Goal: Task Accomplishment & Management: Complete application form

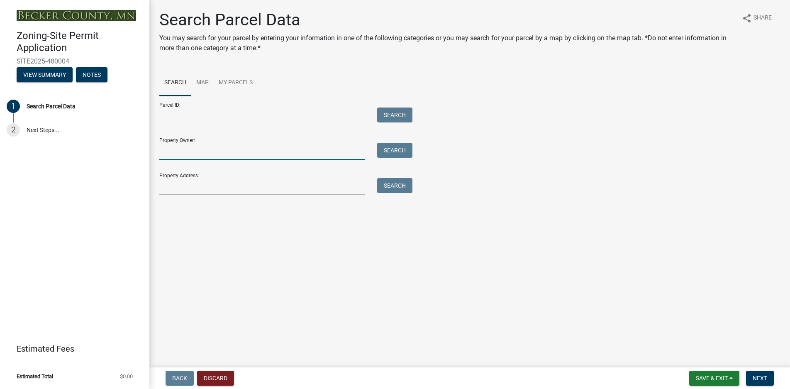
click at [165, 155] on input "Property Owner:" at bounding box center [261, 151] width 205 height 17
type input "[PERSON_NAME]"
click at [382, 152] on button "Search" at bounding box center [394, 150] width 35 height 15
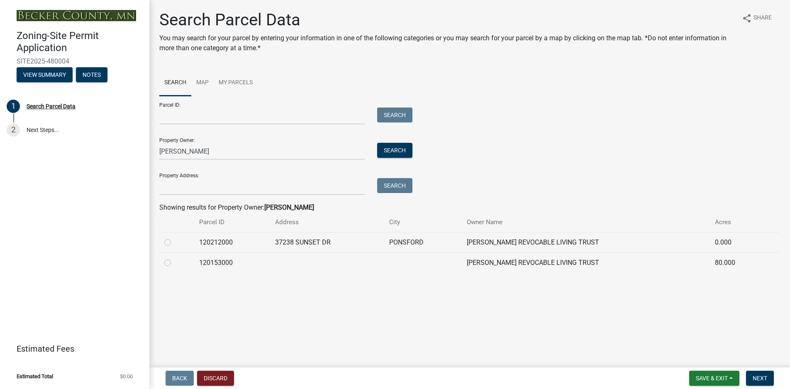
click at [174, 237] on label at bounding box center [174, 237] width 0 height 0
click at [174, 243] on input "radio" at bounding box center [176, 239] width 5 height 5
radio input "true"
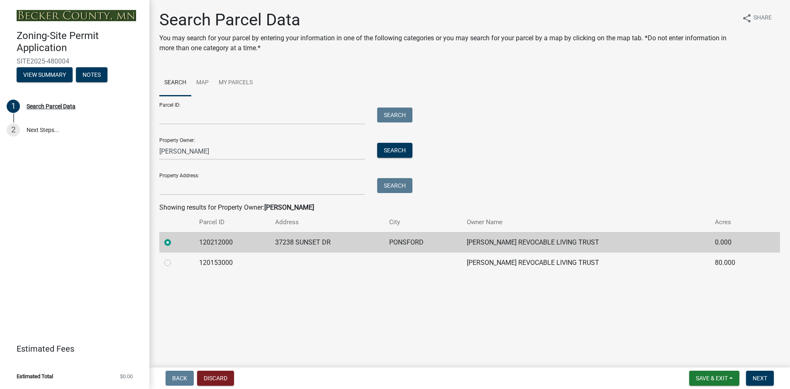
click at [174, 258] on label at bounding box center [174, 258] width 0 height 0
click at [174, 263] on input "radio" at bounding box center [176, 260] width 5 height 5
radio input "true"
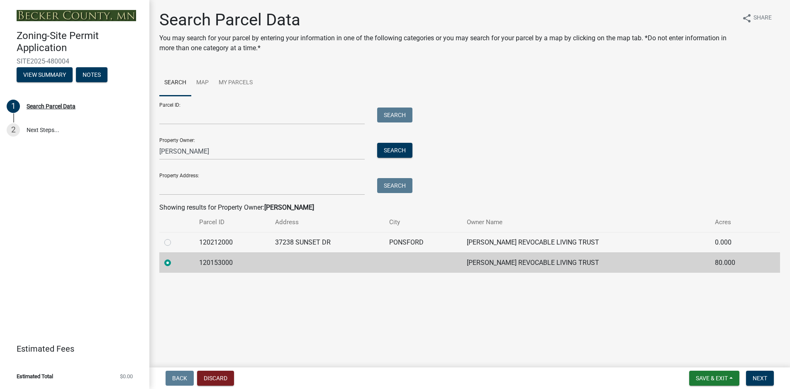
click at [174, 237] on label at bounding box center [174, 237] width 0 height 0
click at [174, 243] on input "radio" at bounding box center [176, 239] width 5 height 5
radio input "true"
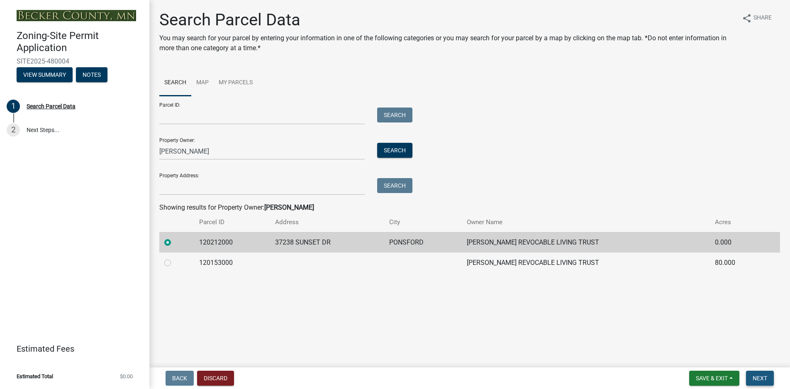
click at [765, 375] on span "Next" at bounding box center [760, 378] width 15 height 7
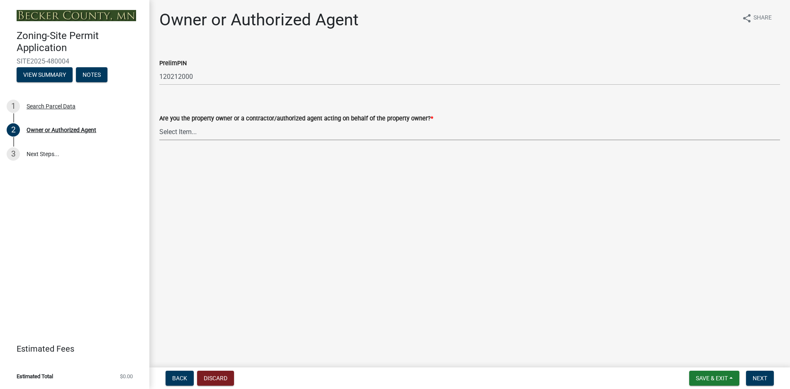
click at [185, 134] on select "Select Item... Property Owner Authorized Agent" at bounding box center [469, 131] width 621 height 17
click at [159, 123] on select "Select Item... Property Owner Authorized Agent" at bounding box center [469, 131] width 621 height 17
select select "059d621c-7166-4fbc-97da-2eca626821a9"
click at [763, 376] on span "Next" at bounding box center [760, 378] width 15 height 7
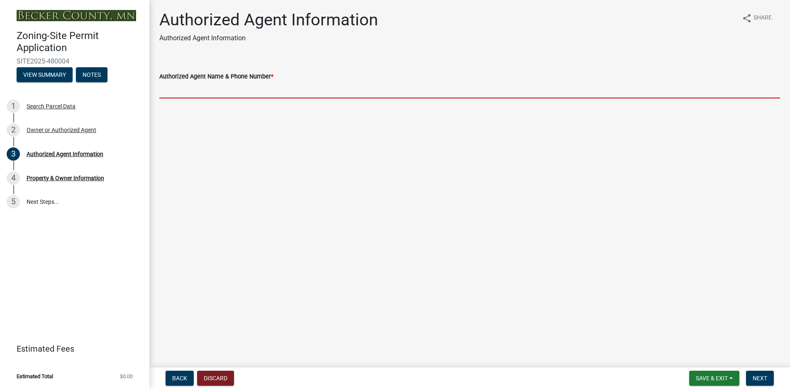
click at [187, 93] on input "Authorized Agent Name & Phone Number *" at bounding box center [469, 89] width 621 height 17
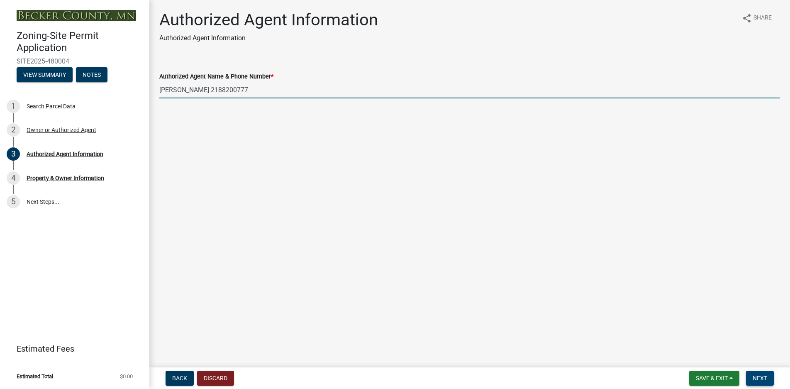
type input "[PERSON_NAME] 2188200777"
click at [768, 379] on button "Next" at bounding box center [760, 378] width 28 height 15
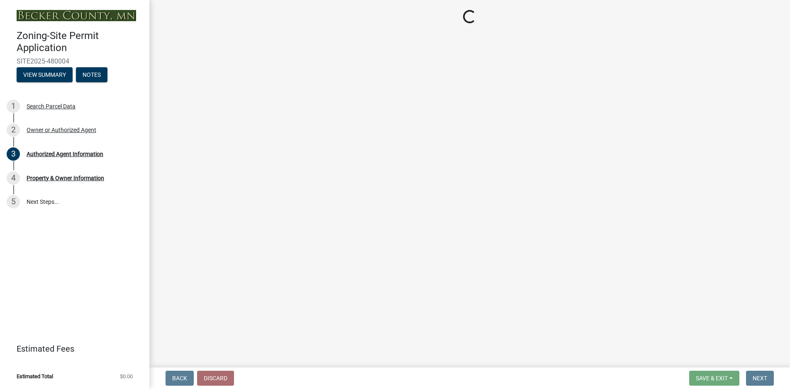
select select "952c78ef-3603-428b-9a7a-234fefdcef74"
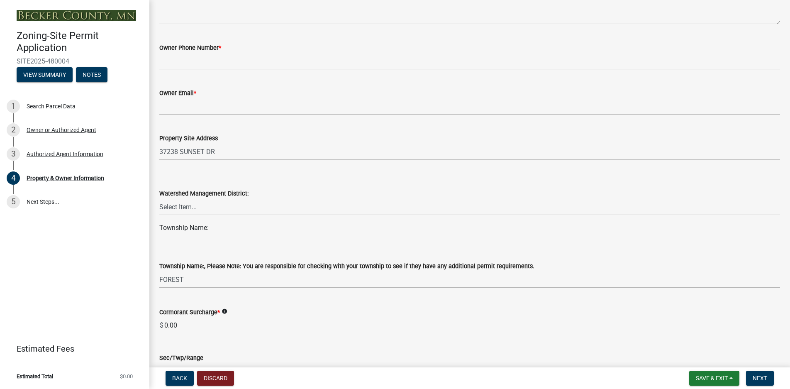
scroll to position [291, 0]
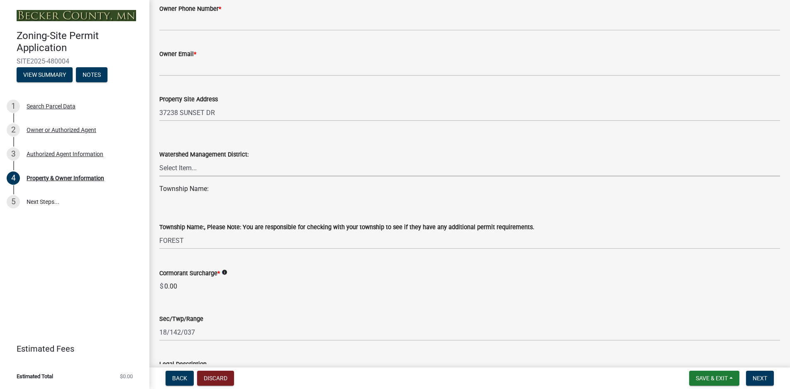
click at [181, 169] on select "Select Item... PELICAN RIVER WTRSHD BUFFALO WATERSHED CORMORANT WATERSHED WILD …" at bounding box center [469, 167] width 621 height 17
click at [97, 246] on div "Zoning-Site Permit Application SITE2025-480004 View Summary Notes 1 Search Parc…" at bounding box center [74, 194] width 149 height 389
click at [176, 166] on select "Select Item... PELICAN RIVER WTRSHD BUFFALO WATERSHED CORMORANT WATERSHED WILD …" at bounding box center [469, 167] width 621 height 17
click at [204, 241] on select "Select Item... [GEOGRAPHIC_DATA] AUDUBON [GEOGRAPHIC_DATA] CALLAWAY [GEOGRAPHIC…" at bounding box center [469, 240] width 621 height 17
click at [193, 242] on select "Select Item... [GEOGRAPHIC_DATA] AUDUBON [GEOGRAPHIC_DATA] CALLAWAY [GEOGRAPHIC…" at bounding box center [469, 240] width 621 height 17
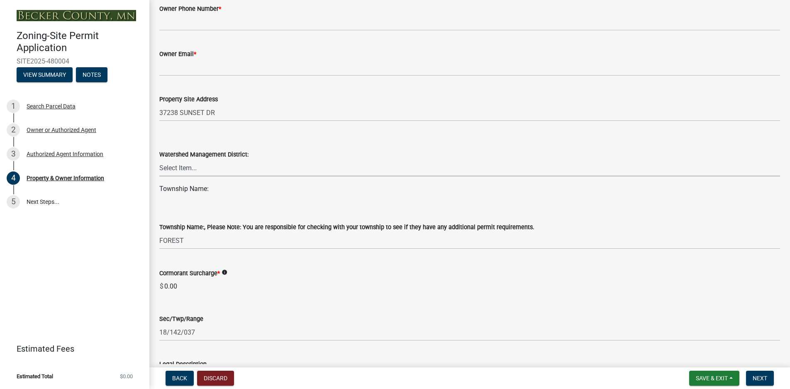
click at [184, 167] on select "Select Item... PELICAN RIVER WTRSHD BUFFALO WATERSHED CORMORANT WATERSHED WILD …" at bounding box center [469, 167] width 621 height 17
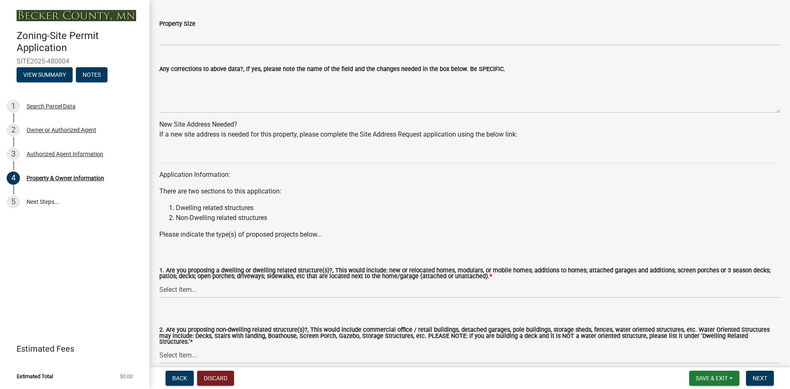
scroll to position [706, 0]
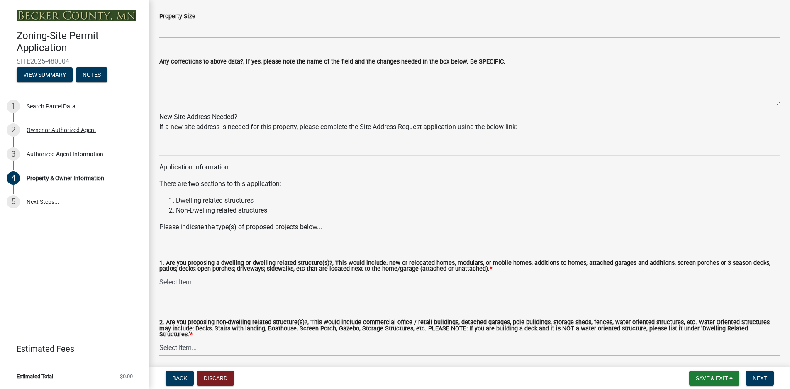
click at [279, 227] on p "Please indicate the type(s) of proposed projects below..." at bounding box center [469, 227] width 621 height 10
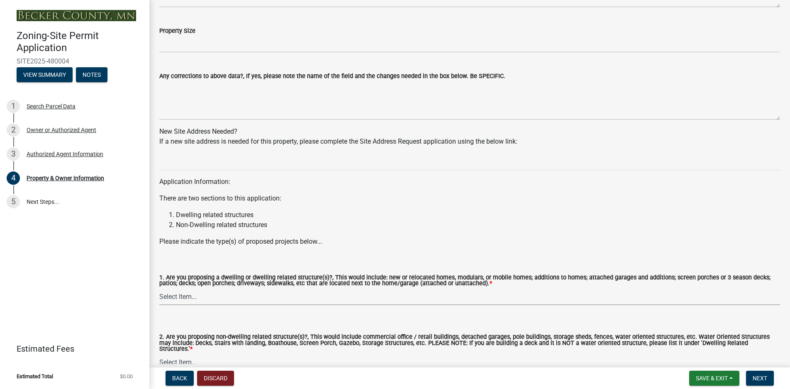
click at [178, 297] on select "Select Item... Yes No" at bounding box center [469, 296] width 621 height 17
click at [159, 289] on select "Select Item... Yes No" at bounding box center [469, 296] width 621 height 17
select select "fcf6d223-6c57-4dc5-b63a-a94704169022"
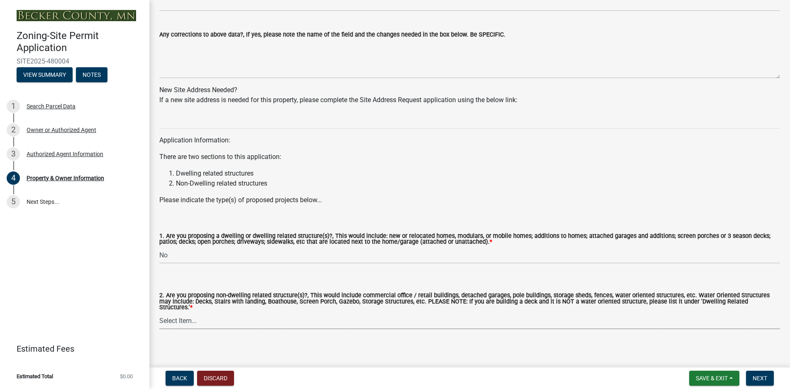
click at [192, 316] on select "Select Item... Yes No" at bounding box center [469, 320] width 621 height 17
click at [183, 315] on select "Select Item... Yes No" at bounding box center [469, 320] width 621 height 17
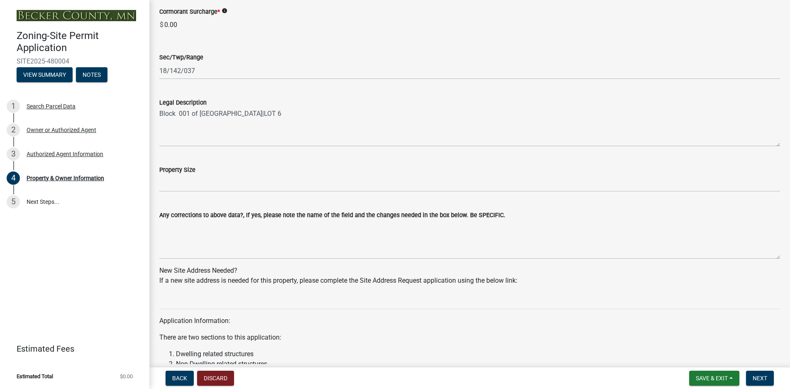
scroll to position [567, 0]
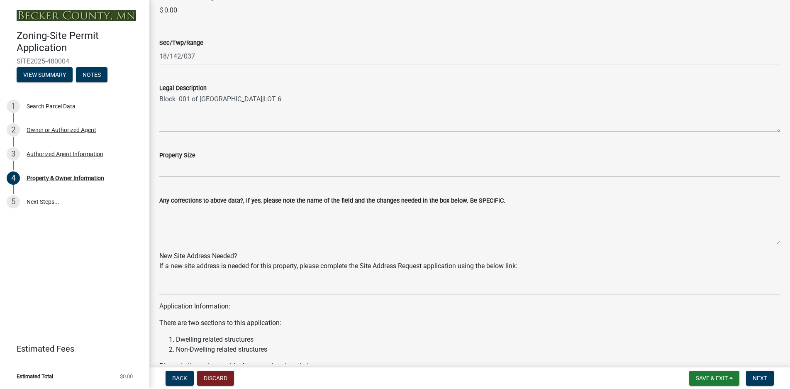
click at [177, 156] on label "Property Size" at bounding box center [177, 156] width 36 height 6
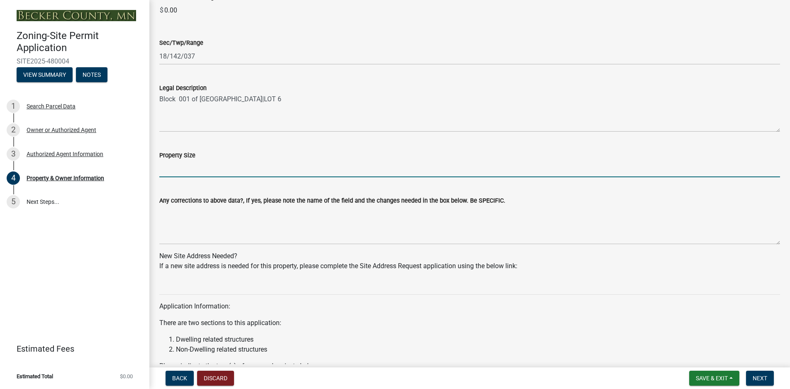
click at [177, 160] on input "Property Size" at bounding box center [469, 168] width 621 height 17
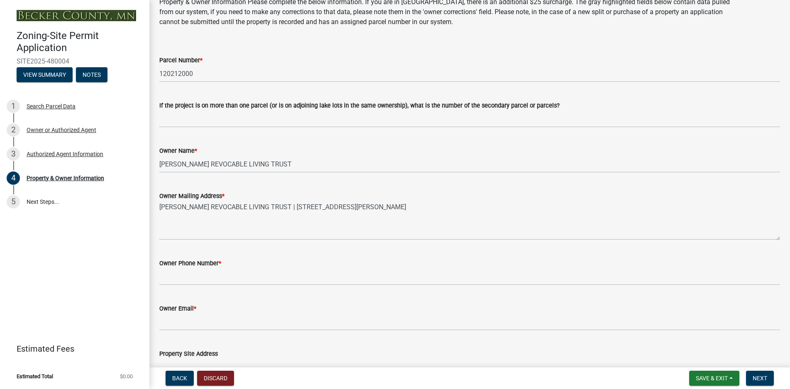
scroll to position [0, 0]
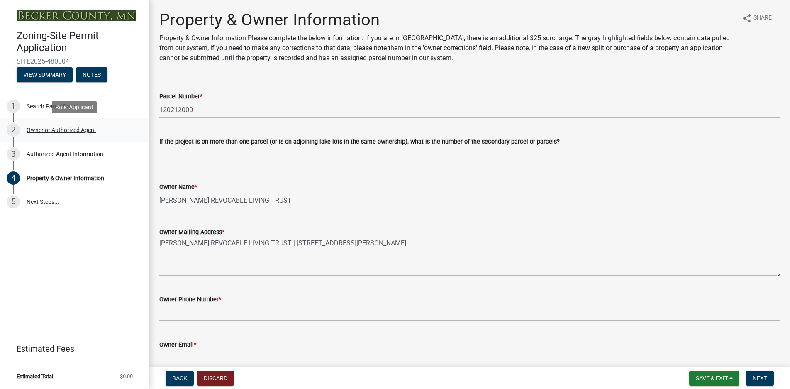
click at [88, 128] on div "Owner or Authorized Agent" at bounding box center [62, 130] width 70 height 6
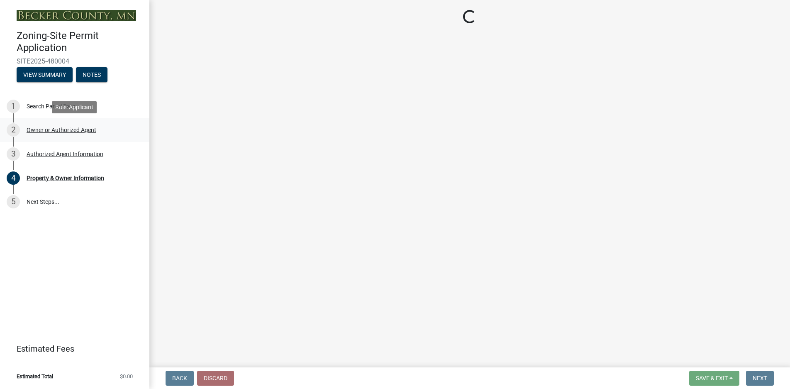
select select "059d621c-7166-4fbc-97da-2eca626821a9"
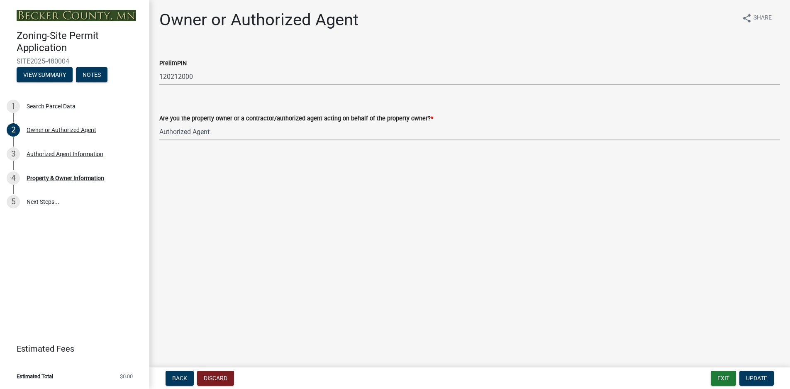
click at [198, 133] on select "Select Item... Property Owner Authorized Agent" at bounding box center [469, 131] width 621 height 17
click at [159, 123] on select "Select Item... Property Owner Authorized Agent" at bounding box center [469, 131] width 621 height 17
click at [265, 121] on label "Are you the property owner or a contractor/authorized agent acting on behalf of…" at bounding box center [296, 119] width 274 height 6
click at [265, 123] on select "Select Item... Property Owner Authorized Agent" at bounding box center [469, 131] width 621 height 17
click at [191, 133] on select "Select Item... Property Owner Authorized Agent" at bounding box center [469, 131] width 621 height 17
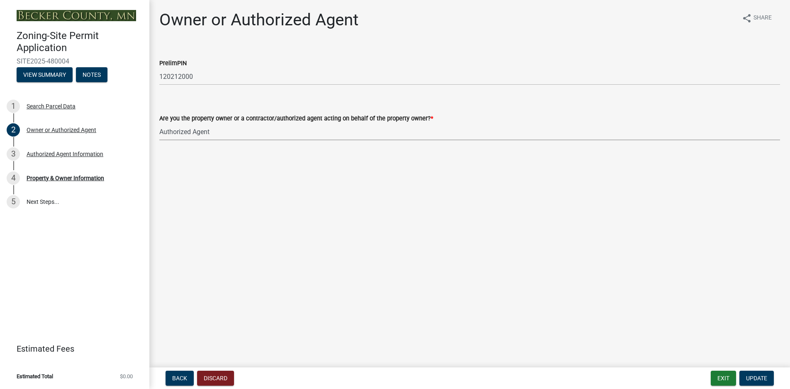
click at [159, 123] on select "Select Item... Property Owner Authorized Agent" at bounding box center [469, 131] width 621 height 17
click at [758, 381] on span "Update" at bounding box center [756, 378] width 21 height 7
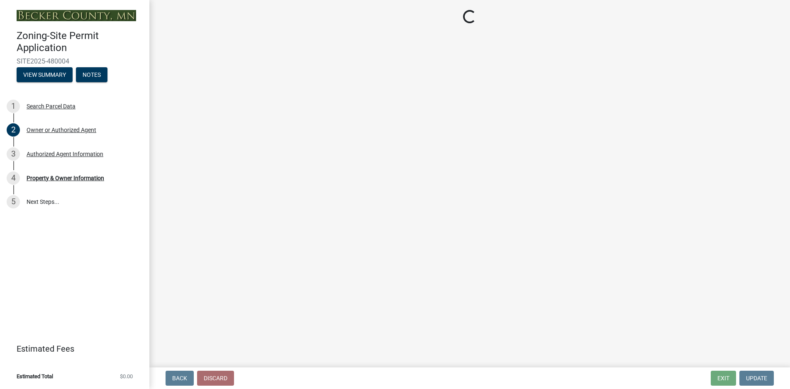
select select "952c78ef-3603-428b-9a7a-234fefdcef74"
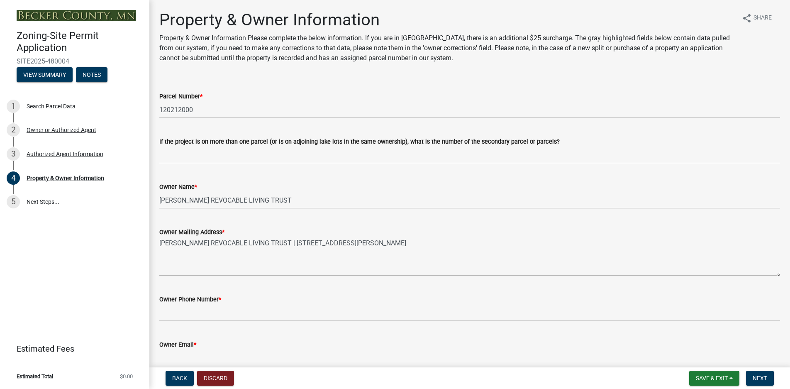
click at [243, 298] on div "Owner Phone Number *" at bounding box center [469, 299] width 621 height 10
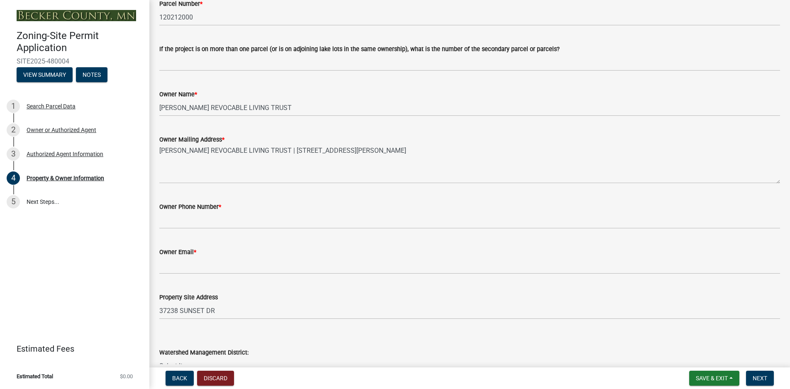
scroll to position [125, 0]
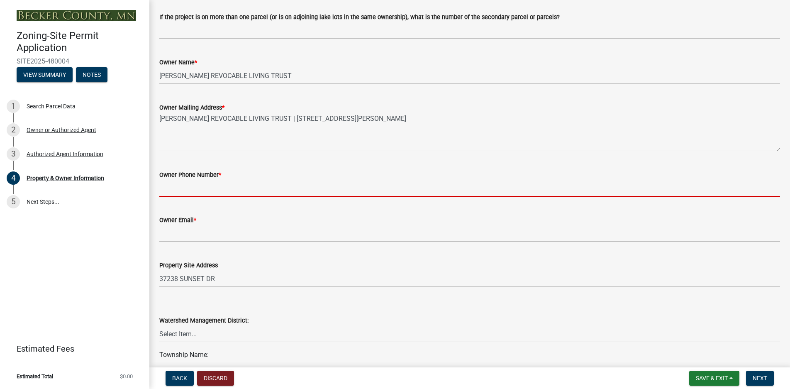
click at [215, 193] on input "Owner Phone Number *" at bounding box center [469, 188] width 621 height 17
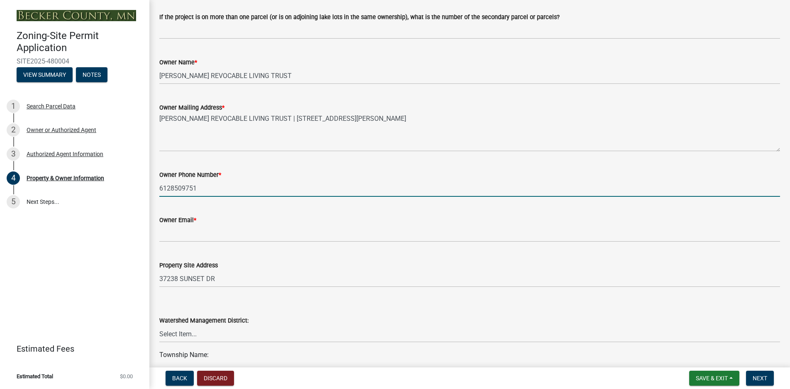
type input "6128509751"
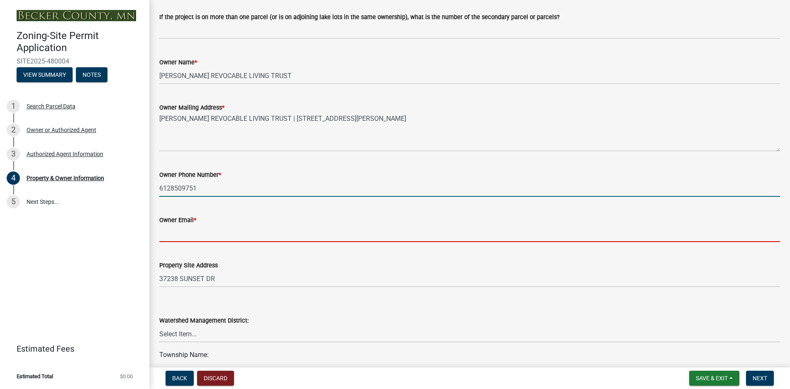
click at [166, 238] on input "Owner Email *" at bounding box center [469, 233] width 621 height 17
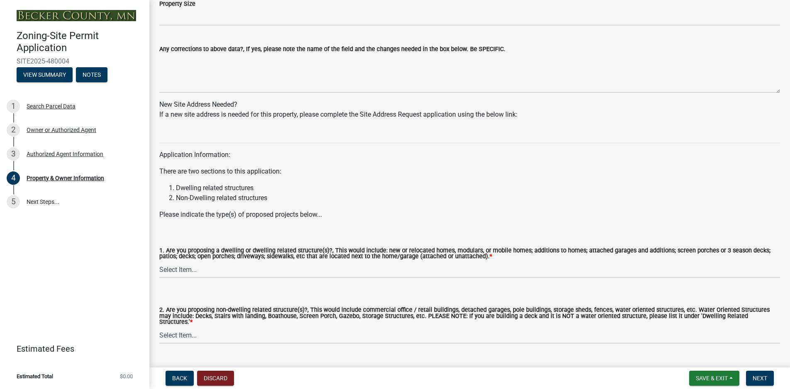
scroll to position [743, 0]
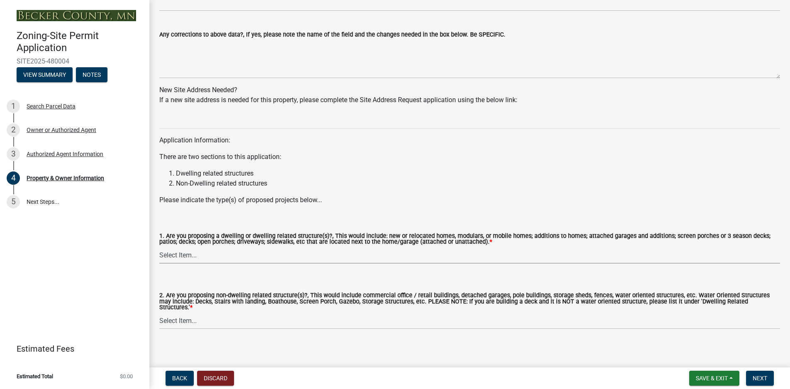
click at [175, 254] on select "Select Item... Yes No" at bounding box center [469, 255] width 621 height 17
click at [159, 247] on select "Select Item... Yes No" at bounding box center [469, 255] width 621 height 17
select select "fcf6d223-6c57-4dc5-b63a-a94704169022"
click at [176, 316] on select "Select Item... Yes No" at bounding box center [469, 320] width 621 height 17
click at [159, 312] on select "Select Item... Yes No" at bounding box center [469, 320] width 621 height 17
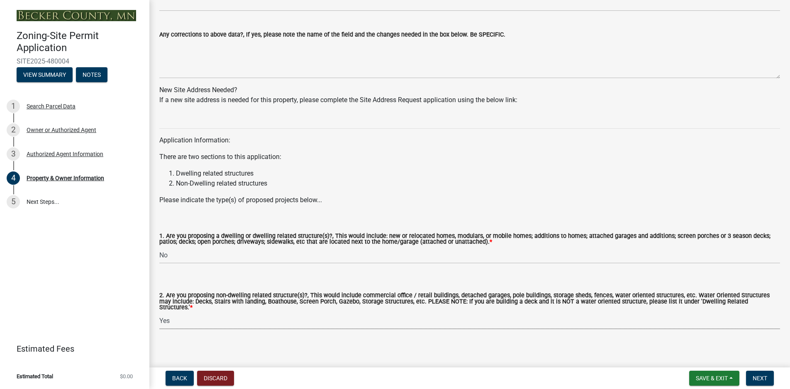
select select "5a5634ed-f11e-4c7b-90e1-096e6cfd17b9"
click at [166, 316] on select "Select Item... Yes No" at bounding box center [469, 320] width 621 height 17
click at [218, 376] on button "Discard" at bounding box center [215, 378] width 37 height 15
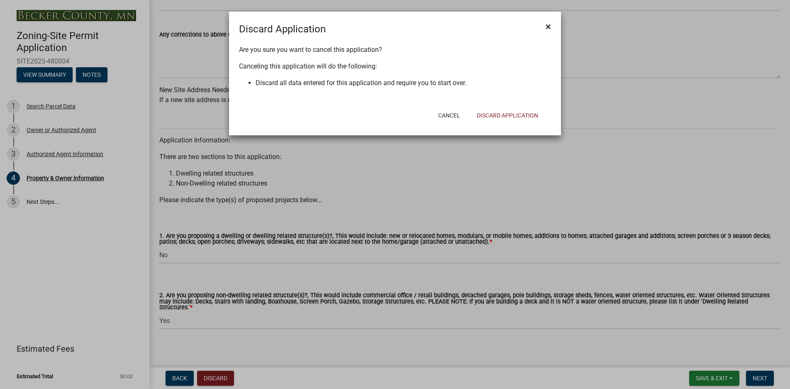
click at [549, 25] on span "×" at bounding box center [548, 27] width 5 height 12
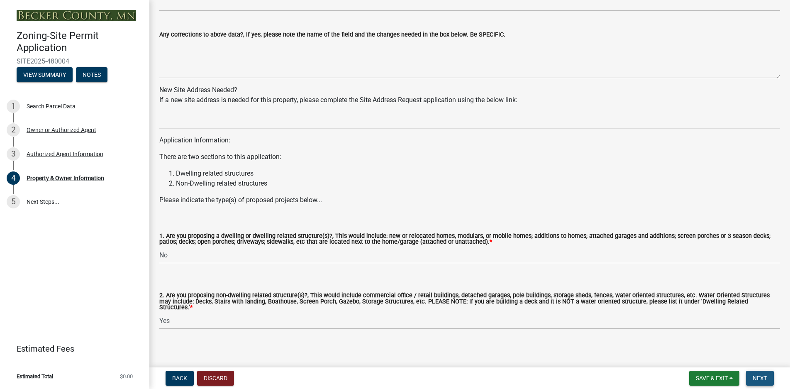
click at [762, 377] on span "Next" at bounding box center [760, 378] width 15 height 7
click at [753, 376] on span "Next" at bounding box center [760, 378] width 15 height 7
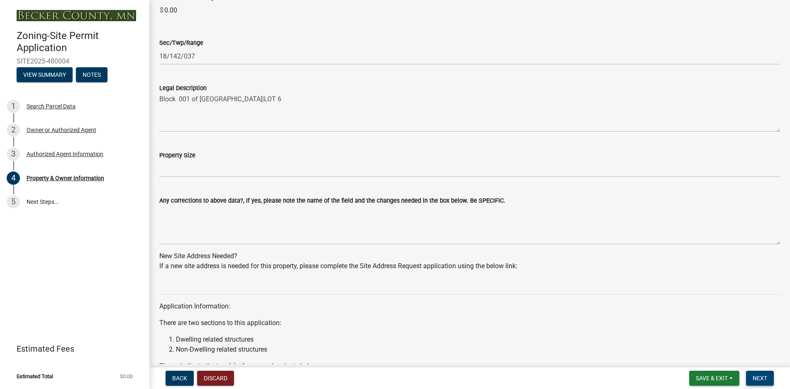
scroll to position [535, 0]
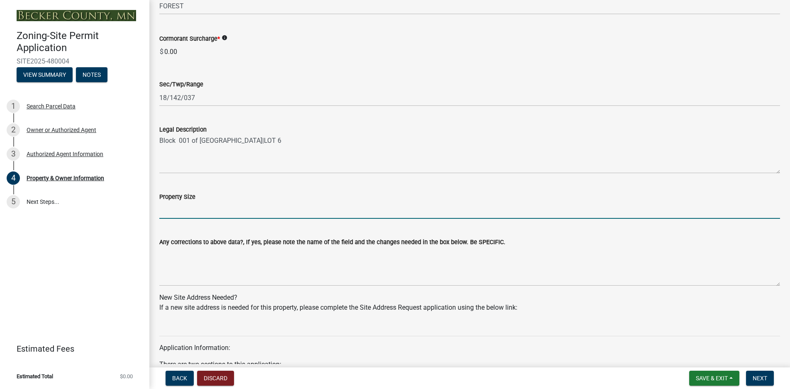
click at [181, 211] on input "Property Size" at bounding box center [469, 210] width 621 height 17
type input "1"
type input "2 acre"
click at [44, 73] on button "View Summary" at bounding box center [45, 74] width 56 height 15
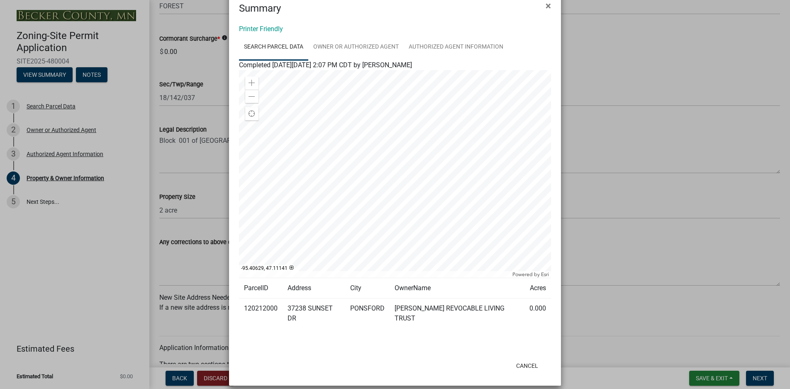
scroll to position [29, 0]
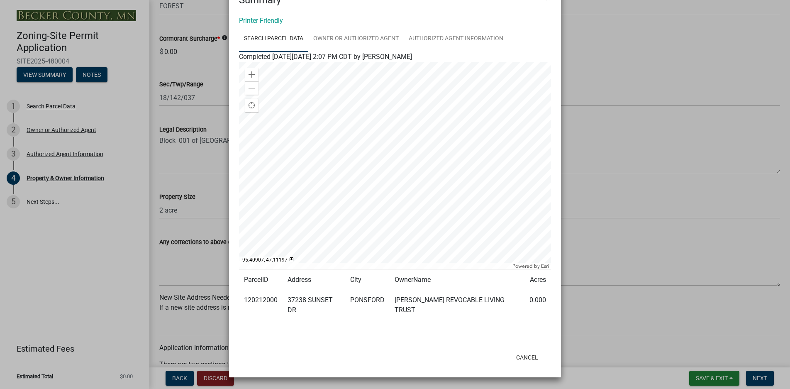
click at [378, 164] on div at bounding box center [395, 166] width 312 height 208
click at [250, 73] on span at bounding box center [252, 74] width 7 height 7
click at [428, 187] on div at bounding box center [395, 166] width 312 height 208
click at [249, 86] on span at bounding box center [252, 88] width 7 height 7
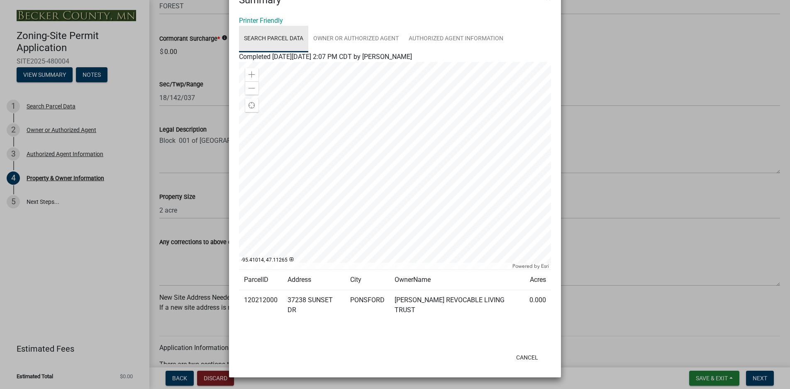
click at [286, 37] on link "Search Parcel Data" at bounding box center [273, 39] width 69 height 27
click at [265, 17] on link "Printer Friendly" at bounding box center [261, 21] width 44 height 8
click at [96, 245] on ngb-modal-window "Summary × Printer Friendly Search Parcel Data Owner or Authorized Agent Authori…" at bounding box center [395, 194] width 790 height 389
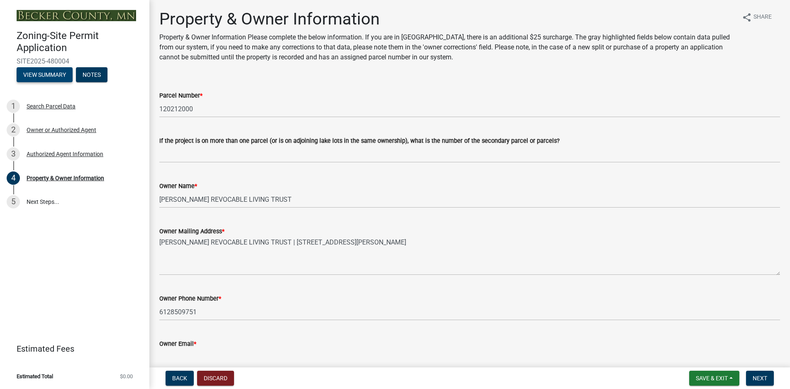
scroll to position [0, 0]
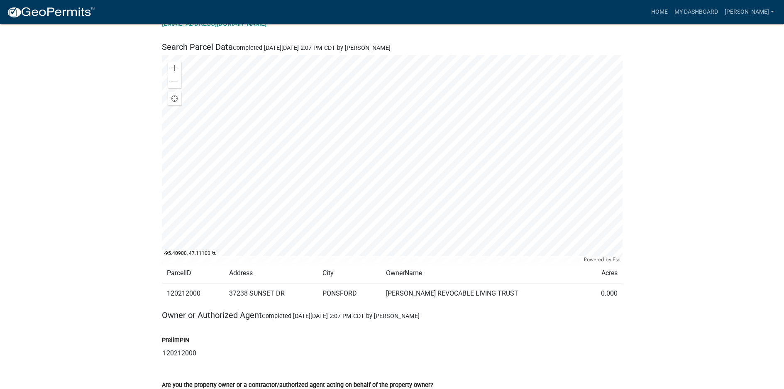
scroll to position [42, 0]
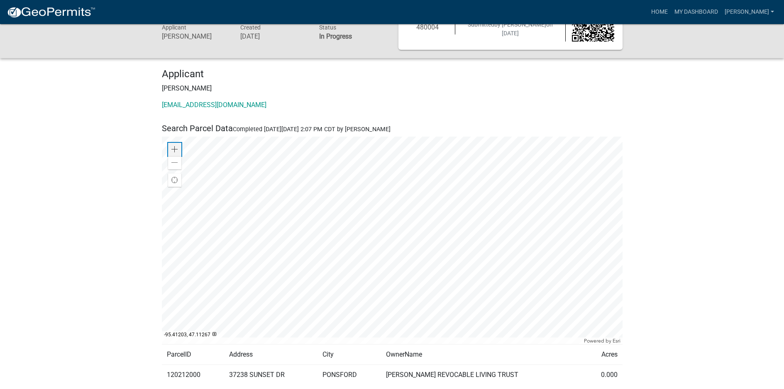
click at [175, 148] on span at bounding box center [174, 149] width 7 height 7
click at [205, 154] on div at bounding box center [392, 241] width 461 height 208
click at [256, 184] on div at bounding box center [392, 241] width 461 height 208
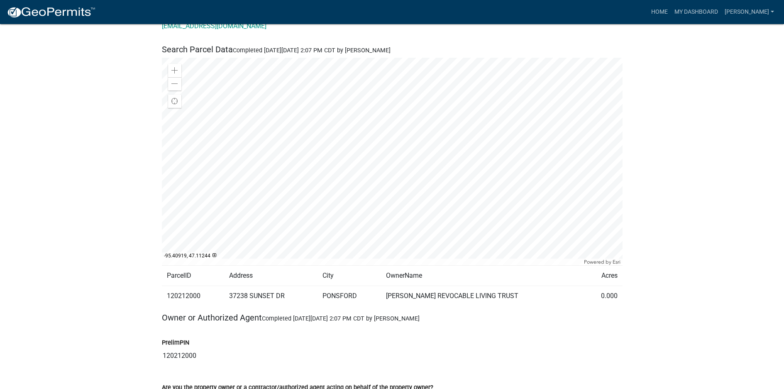
scroll to position [125, 0]
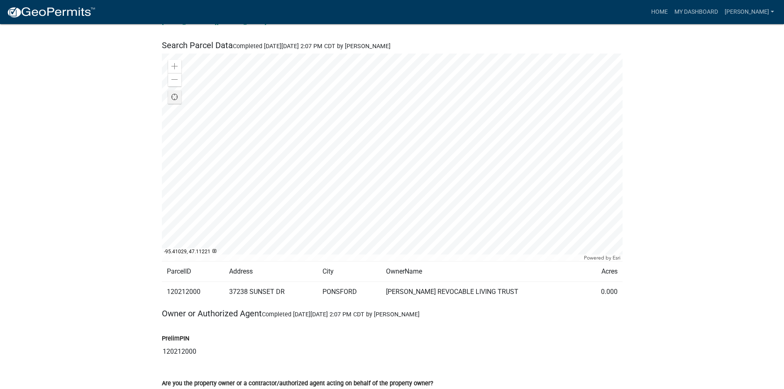
click at [174, 98] on span "Find my location" at bounding box center [174, 97] width 7 height 7
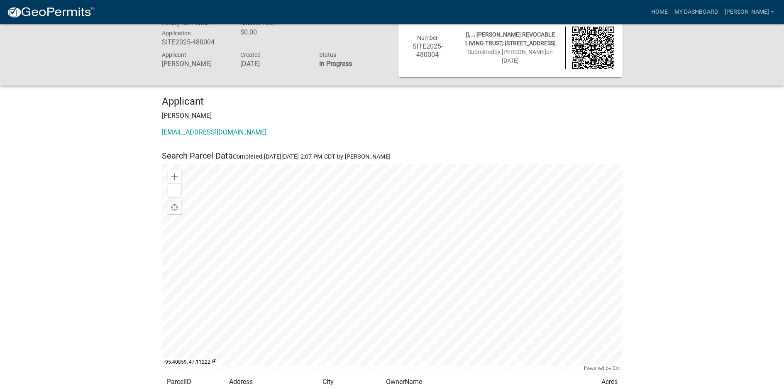
scroll to position [0, 0]
